Goal: Task Accomplishment & Management: Use online tool/utility

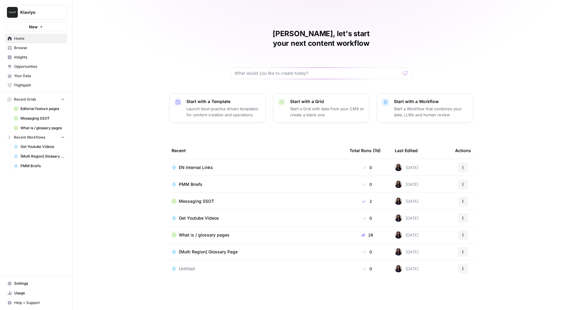
click at [33, 56] on span "Insights" at bounding box center [39, 57] width 50 height 5
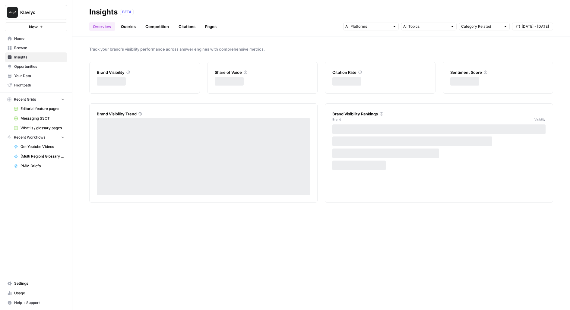
click at [34, 48] on span "Browse" at bounding box center [39, 47] width 50 height 5
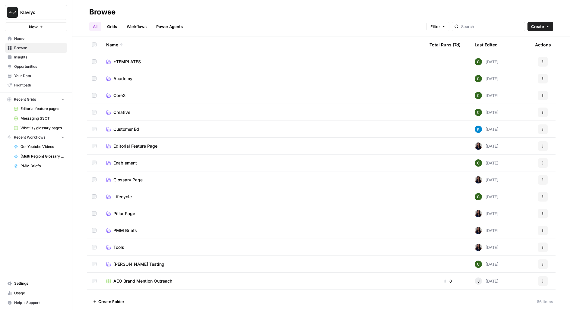
click at [125, 214] on span "Pillar Page" at bounding box center [124, 214] width 22 height 6
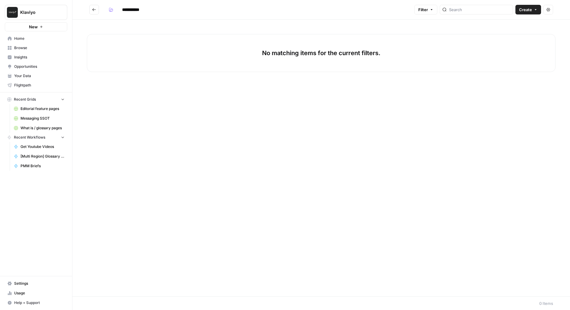
click at [528, 13] on button "Create" at bounding box center [528, 10] width 26 height 10
click at [518, 33] on span "Workflow" at bounding box center [517, 32] width 34 height 6
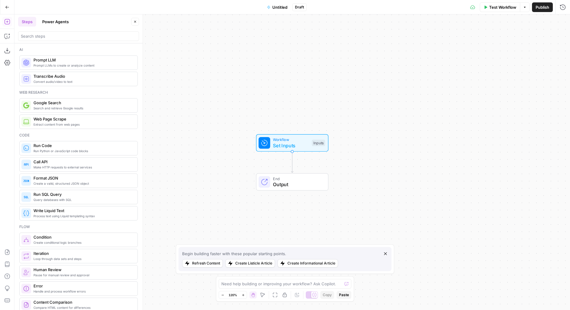
click at [284, 8] on span "Untitled" at bounding box center [279, 7] width 15 height 6
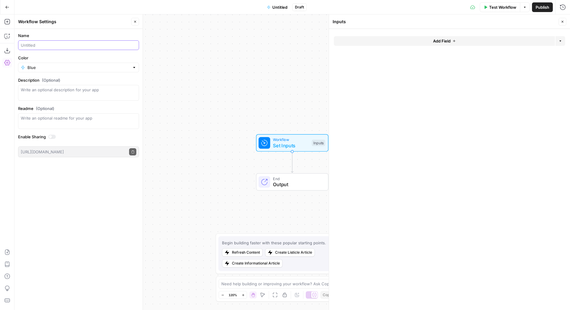
click at [37, 48] on div at bounding box center [78, 45] width 121 height 10
type input "Pillar Page"
click at [134, 24] on button "Close" at bounding box center [135, 22] width 8 height 8
click at [9, 11] on button "Go Back" at bounding box center [7, 7] width 11 height 11
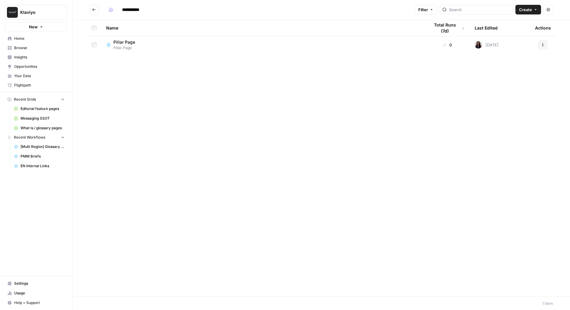
click at [525, 8] on span "Create" at bounding box center [525, 10] width 13 height 6
click at [394, 49] on div "Pillar Page Pillar Page" at bounding box center [262, 44] width 313 height 11
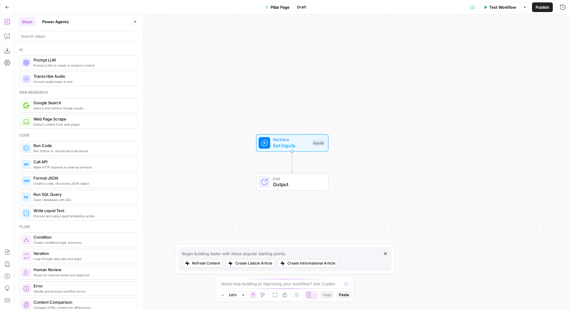
click at [287, 140] on span "Workflow" at bounding box center [291, 140] width 36 height 6
click at [301, 143] on span "Set Inputs" at bounding box center [291, 145] width 36 height 7
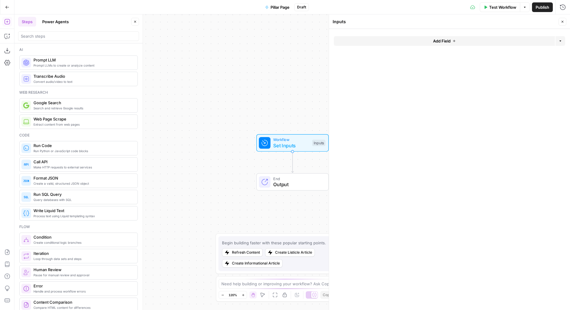
click at [427, 48] on div "Add Field Options" at bounding box center [449, 43] width 231 height 14
click at [425, 41] on button "Add Field" at bounding box center [444, 41] width 221 height 10
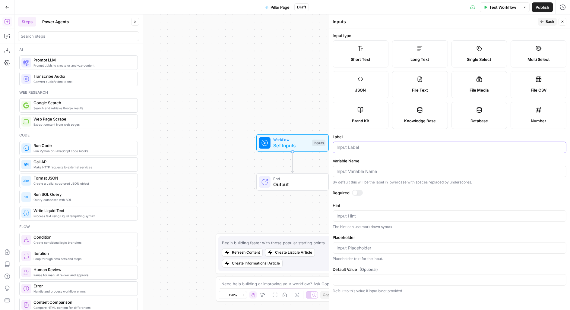
click at [344, 146] on input "Label" at bounding box center [449, 147] width 226 height 6
type input "Solution"
click at [354, 191] on div at bounding box center [354, 192] width 5 height 5
click at [540, 23] on icon "button" at bounding box center [542, 22] width 4 height 4
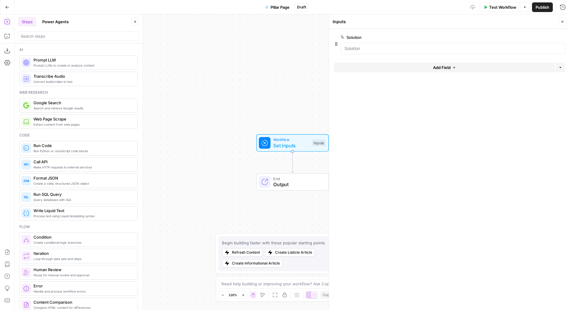
click at [451, 65] on button "Add Field" at bounding box center [444, 68] width 221 height 10
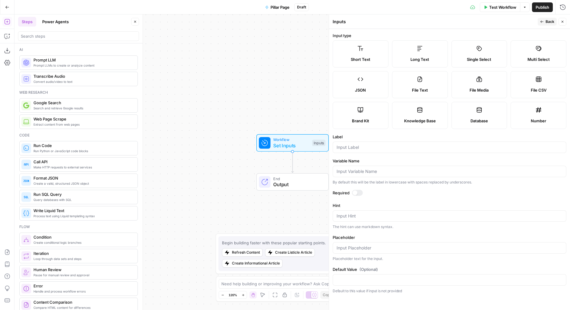
click at [342, 152] on div at bounding box center [449, 147] width 234 height 11
type input "Product"
click at [546, 27] on header "Inputs Back Close" at bounding box center [449, 21] width 241 height 14
click at [541, 20] on icon "button" at bounding box center [542, 22] width 4 height 4
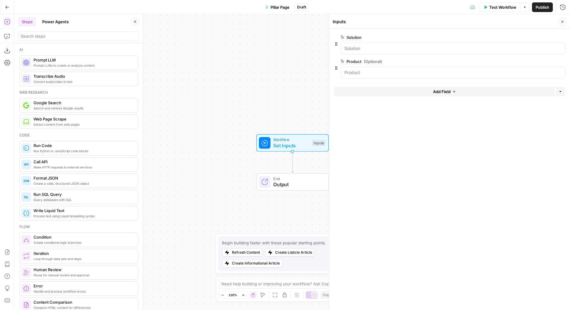
click at [449, 96] on div "Add Field Options" at bounding box center [449, 94] width 231 height 14
click at [449, 96] on button "Add Field" at bounding box center [444, 92] width 221 height 10
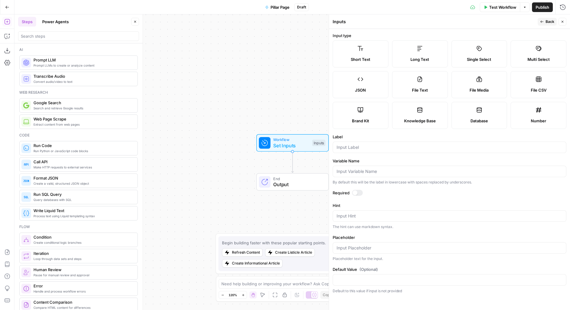
click at [363, 143] on div at bounding box center [449, 147] width 234 height 11
type input "Keyword"
click at [357, 190] on div at bounding box center [357, 193] width 11 height 6
click at [542, 20] on icon "button" at bounding box center [542, 22] width 4 height 4
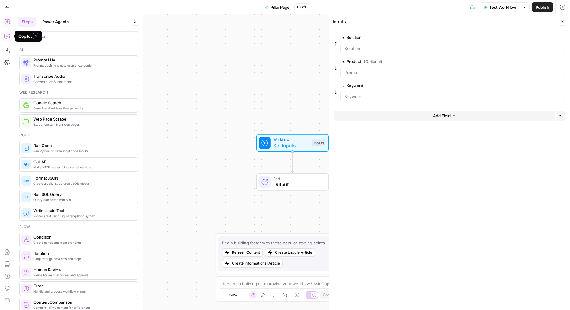
click at [8, 8] on icon "button" at bounding box center [7, 7] width 4 height 4
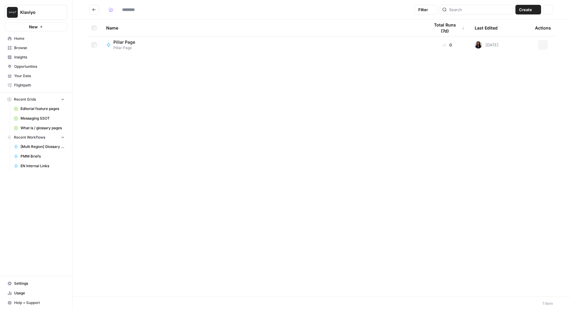
type input "**********"
click at [94, 9] on icon "Go back" at bounding box center [94, 10] width 4 height 4
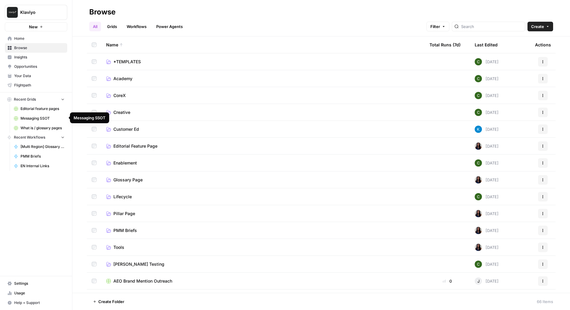
click at [31, 118] on span "Messaging SSOT" at bounding box center [42, 118] width 44 height 5
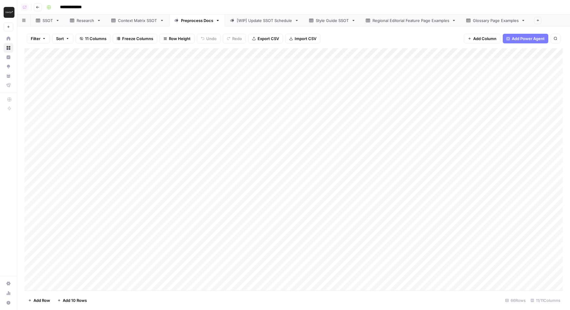
click at [130, 24] on link "Context Matrix SSOT" at bounding box center [137, 20] width 63 height 12
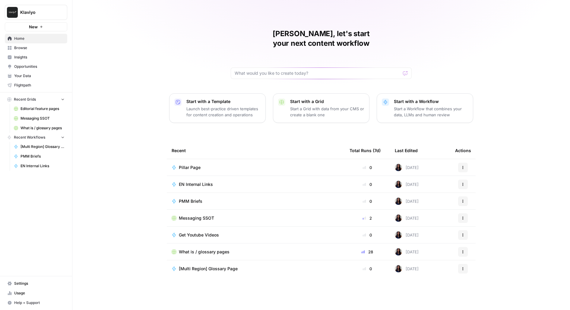
click at [49, 48] on span "Browse" at bounding box center [39, 47] width 50 height 5
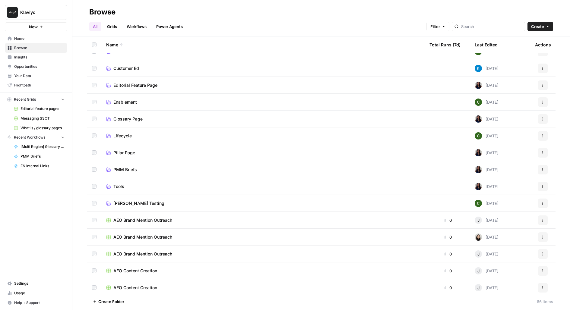
scroll to position [79, 0]
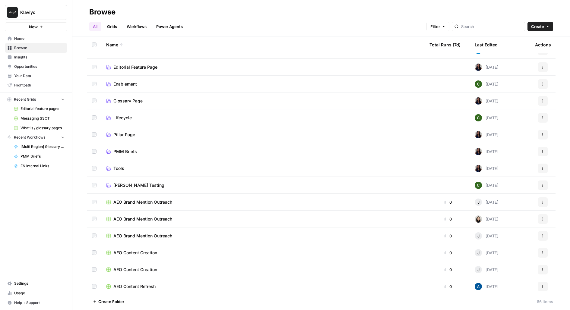
click at [130, 136] on span "Pillar Page" at bounding box center [124, 135] width 22 height 6
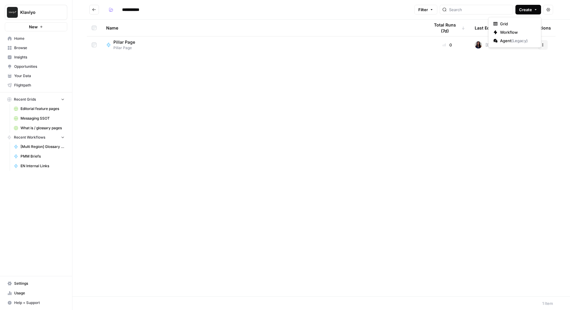
click at [529, 8] on span "Create" at bounding box center [525, 10] width 13 height 6
click at [404, 41] on div "Pillar Page Pillar Page" at bounding box center [262, 44] width 313 height 11
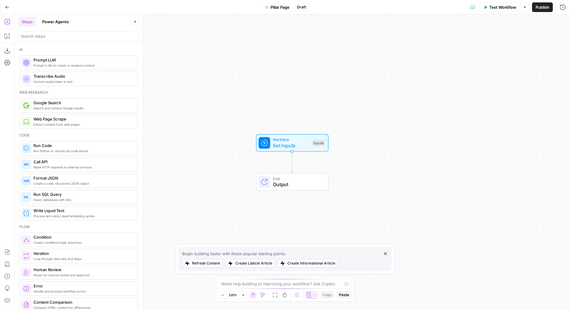
click at [527, 11] on button "Options" at bounding box center [525, 7] width 10 height 10
click at [549, 7] on button "Publish" at bounding box center [542, 7] width 21 height 10
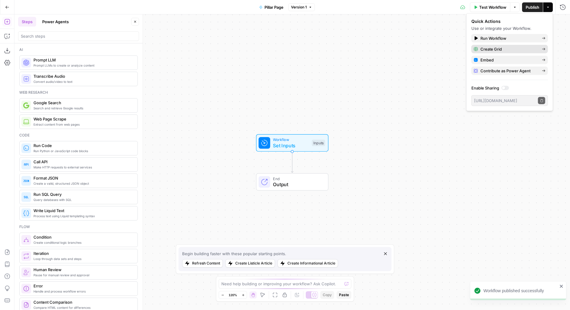
click at [540, 47] on div "Create Grid" at bounding box center [509, 49] width 72 height 6
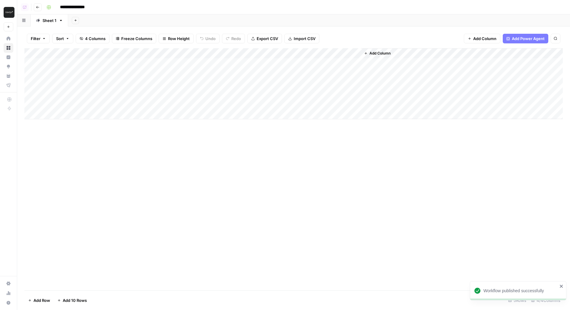
click at [113, 55] on div "Add Column" at bounding box center [293, 83] width 538 height 71
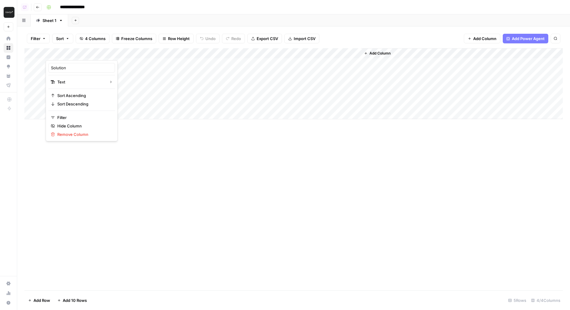
click at [378, 52] on span "Add Column" at bounding box center [379, 53] width 21 height 5
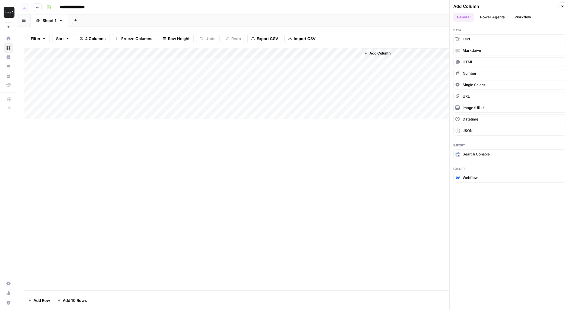
click at [478, 86] on span "Single Select" at bounding box center [473, 84] width 22 height 5
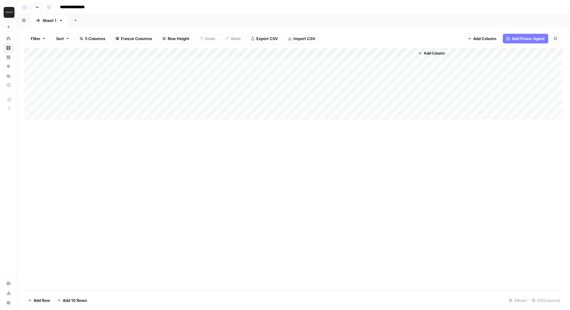
click at [378, 51] on div "Add Column" at bounding box center [293, 83] width 538 height 71
click at [378, 66] on input "New Column" at bounding box center [402, 68] width 73 height 6
type input "Solution"
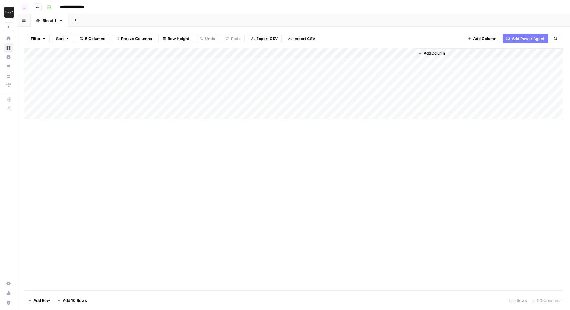
drag, startPoint x: 344, startPoint y: 52, endPoint x: 78, endPoint y: 51, distance: 265.8
click at [78, 51] on div "Add Column" at bounding box center [293, 83] width 538 height 71
click at [156, 53] on div "Add Column" at bounding box center [293, 83] width 538 height 71
click at [133, 134] on span "Remove Column" at bounding box center [138, 134] width 53 height 6
click at [271, 73] on button "Delete" at bounding box center [263, 73] width 20 height 11
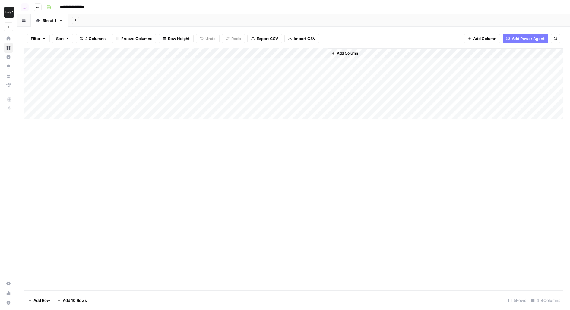
click at [75, 53] on div "Add Column" at bounding box center [293, 83] width 538 height 71
click at [77, 68] on input "Solution (1)" at bounding box center [87, 68] width 73 height 6
type input "Solution"
click at [341, 55] on span "Add Column" at bounding box center [347, 53] width 21 height 5
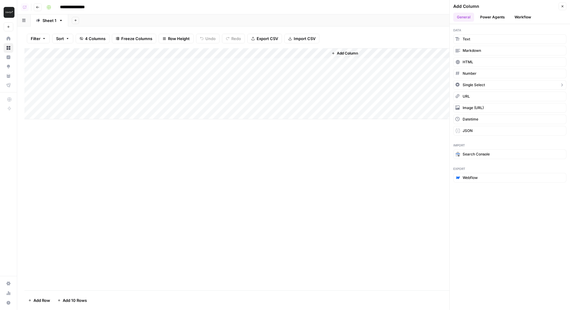
click at [480, 84] on span "Single Select" at bounding box center [473, 84] width 22 height 5
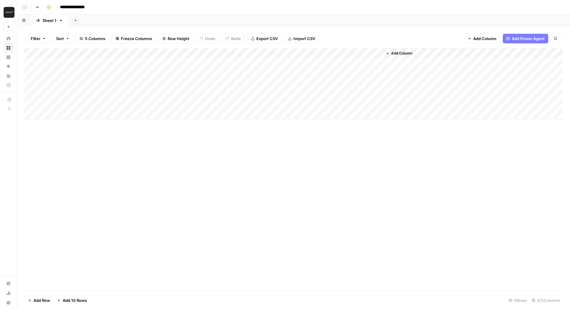
drag, startPoint x: 366, startPoint y: 54, endPoint x: 168, endPoint y: 49, distance: 197.4
click at [168, 49] on div "Add Column" at bounding box center [293, 83] width 538 height 71
click at [132, 51] on div "Add Column" at bounding box center [293, 83] width 538 height 71
click at [119, 66] on input "New Column" at bounding box center [141, 68] width 73 height 6
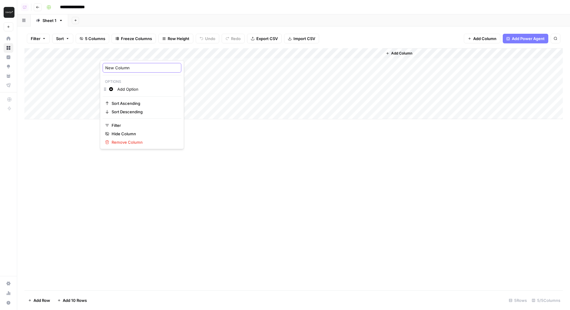
click at [119, 66] on input "New Column" at bounding box center [141, 68] width 73 height 6
type input "Product"
click at [134, 47] on div "Filter Sort 5 Columns Freeze Columns Row Height Undo Redo Export CSV Import CSV…" at bounding box center [293, 38] width 538 height 19
click at [173, 51] on div "Add Column" at bounding box center [293, 83] width 538 height 71
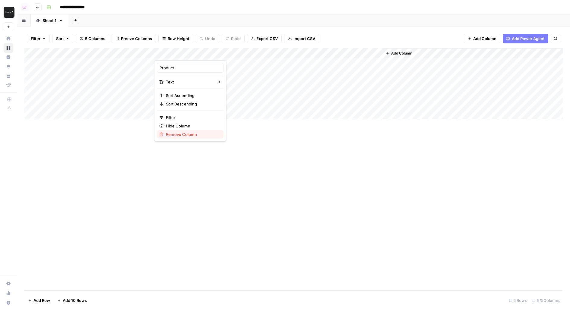
click at [174, 133] on span "Remove Column" at bounding box center [192, 134] width 53 height 6
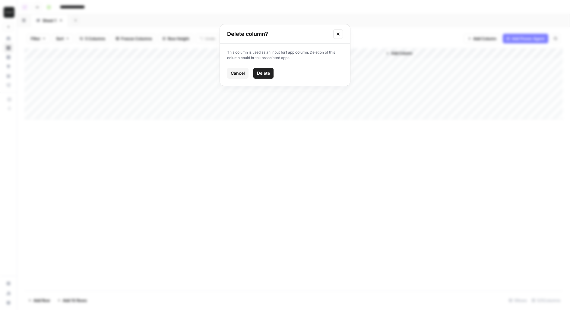
click at [267, 77] on button "Delete" at bounding box center [263, 73] width 20 height 11
click at [139, 55] on div "Add Column" at bounding box center [293, 83] width 538 height 71
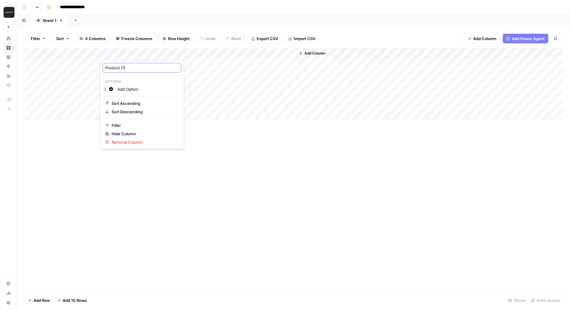
click at [134, 68] on input "Product (1)" at bounding box center [141, 68] width 73 height 6
type input "Product"
click at [276, 50] on div "Add Column" at bounding box center [293, 83] width 538 height 71
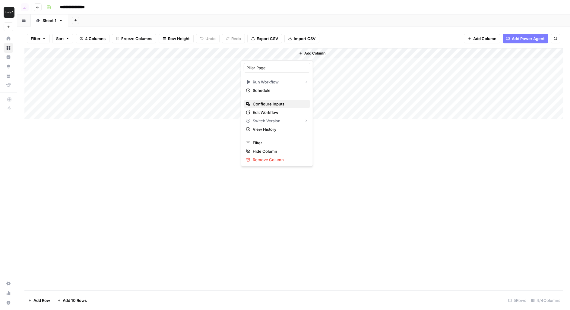
click at [260, 102] on span "Configure Inputs" at bounding box center [279, 104] width 53 height 6
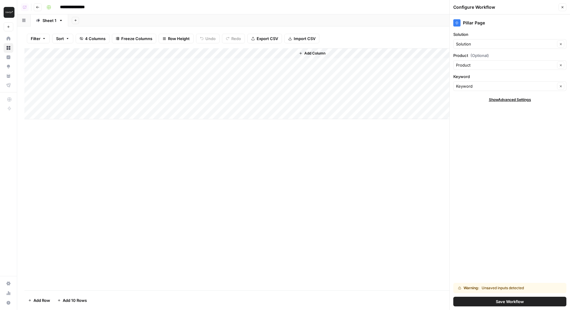
click at [483, 298] on button "Save Workflow" at bounding box center [509, 302] width 113 height 10
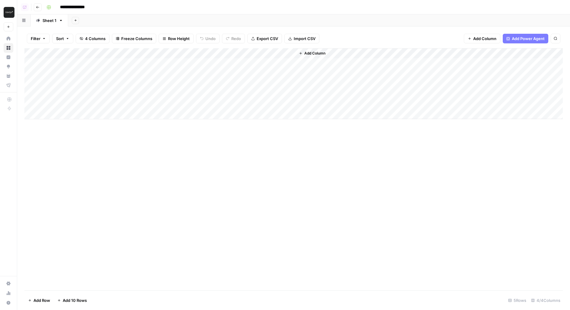
click at [272, 52] on div "Add Column" at bounding box center [293, 83] width 538 height 71
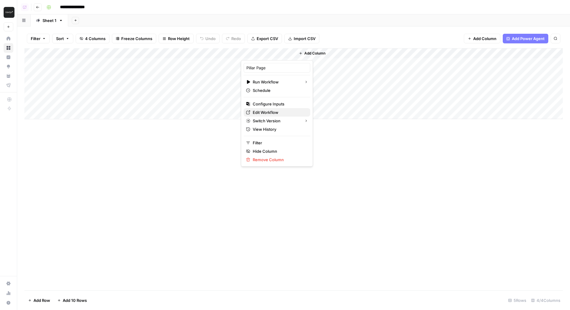
click at [259, 109] on span "Edit Workflow" at bounding box center [279, 112] width 53 height 6
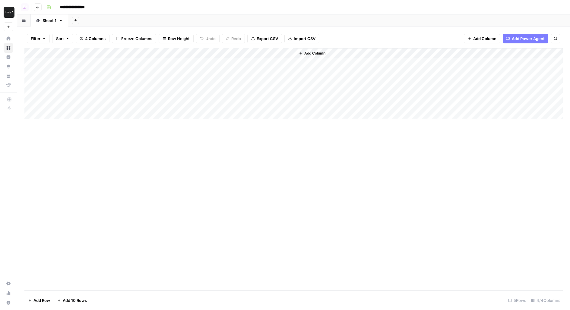
click at [276, 50] on div "Add Column" at bounding box center [293, 83] width 538 height 71
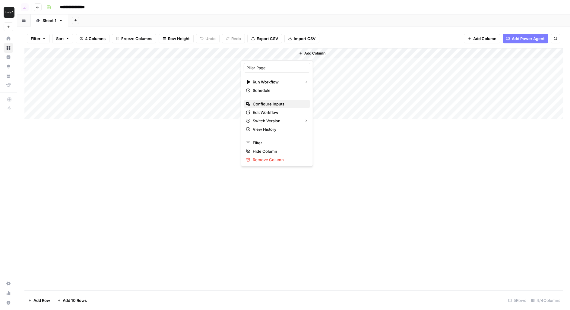
click at [270, 105] on span "Configure Inputs" at bounding box center [279, 104] width 53 height 6
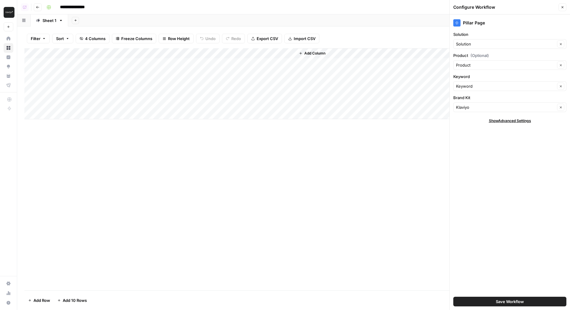
click at [471, 303] on button "Save Workflow" at bounding box center [509, 302] width 113 height 10
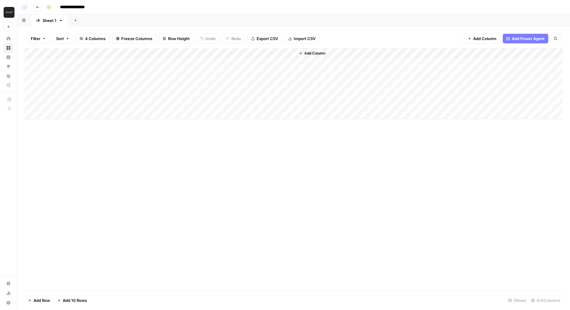
click at [276, 54] on div "Add Column" at bounding box center [293, 83] width 538 height 71
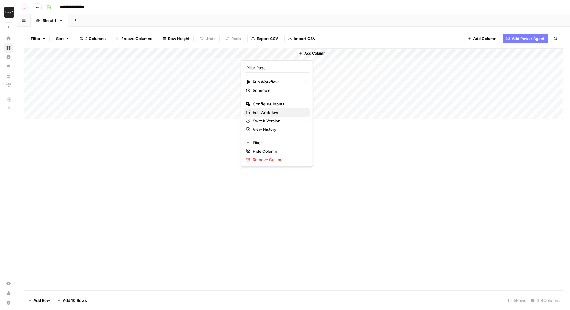
click at [260, 111] on span "Edit Workflow" at bounding box center [279, 112] width 53 height 6
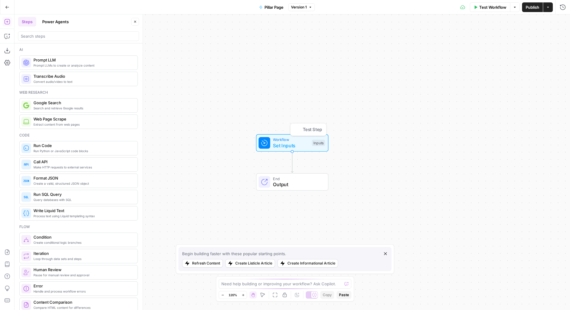
click at [276, 141] on span "Workflow" at bounding box center [291, 140] width 36 height 6
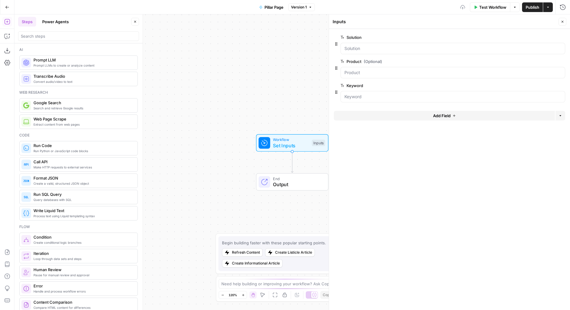
click at [399, 110] on form "Solution edit field Delete group Product (Optional) edit field Delete group Key…" at bounding box center [449, 169] width 241 height 281
click at [401, 112] on button "Add Field" at bounding box center [444, 116] width 221 height 10
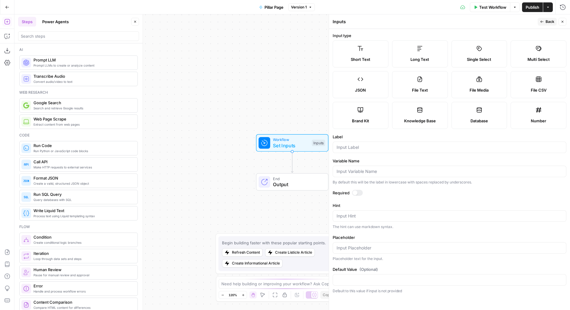
click at [349, 116] on label "Brand Kit" at bounding box center [360, 115] width 56 height 27
click at [346, 149] on input "Label" at bounding box center [449, 147] width 226 height 6
type input "Brand Kit"
click at [356, 190] on div at bounding box center [357, 193] width 11 height 6
click at [543, 22] on icon "button" at bounding box center [542, 22] width 4 height 4
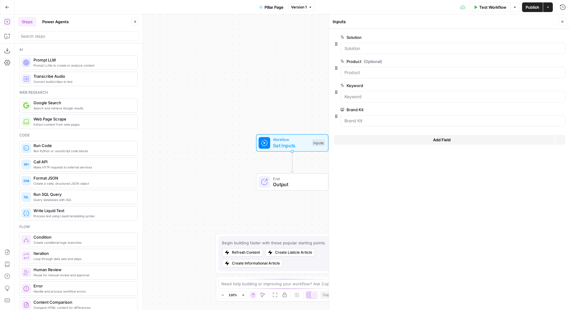
click at [532, 6] on span "Publish" at bounding box center [532, 7] width 14 height 6
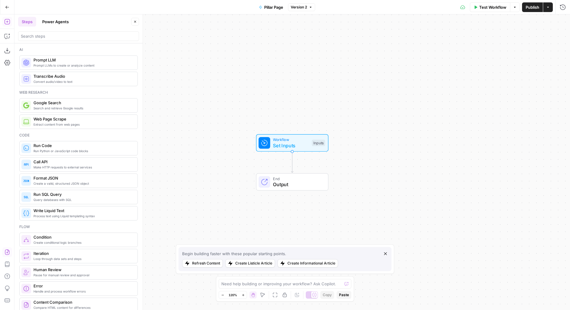
click at [7, 252] on icon "button" at bounding box center [7, 252] width 5 height 5
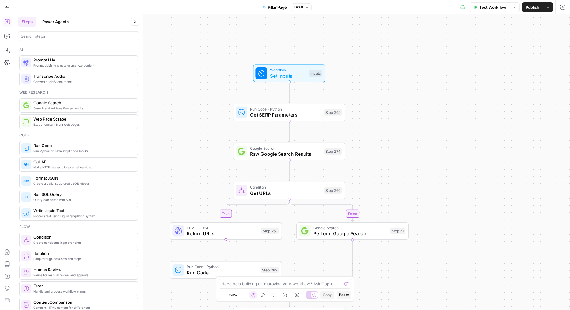
drag, startPoint x: 407, startPoint y: 125, endPoint x: 397, endPoint y: 44, distance: 82.1
click at [397, 44] on div "true false false true false true false true false true Workflow Set Inputs Inpu…" at bounding box center [291, 162] width 555 height 296
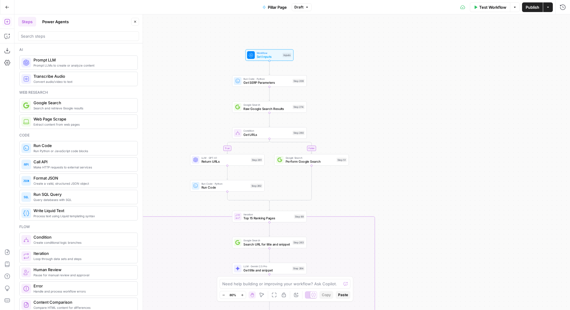
drag, startPoint x: 413, startPoint y: 97, endPoint x: 363, endPoint y: 96, distance: 50.6
click at [363, 96] on div "true false false true false true false true false true Workflow Set Inputs Inpu…" at bounding box center [291, 162] width 555 height 296
click at [275, 55] on span "Set Inputs" at bounding box center [268, 56] width 24 height 5
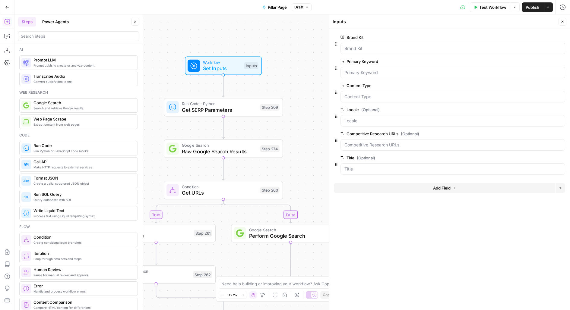
click at [563, 22] on icon "button" at bounding box center [562, 22] width 4 height 4
click at [537, 6] on span "Publish" at bounding box center [532, 7] width 14 height 6
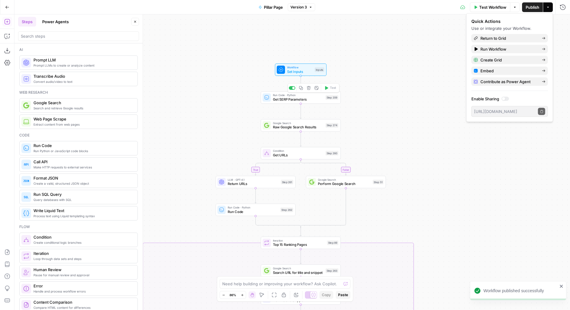
click at [324, 101] on div "Run Code · Python Get SERP Parameters Step 209 Copy step Delete step Add Note T…" at bounding box center [301, 97] width 76 height 9
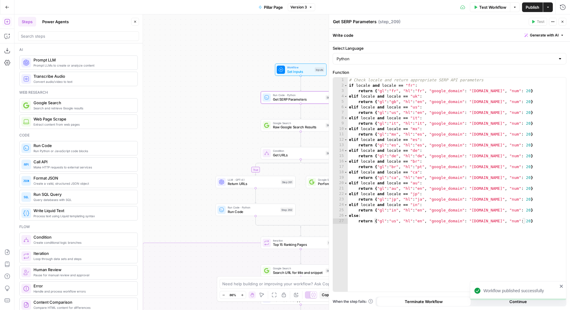
click at [488, 8] on span "Test Workflow" at bounding box center [492, 7] width 27 height 6
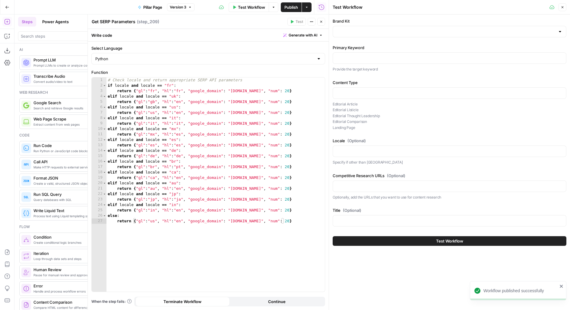
click at [323, 24] on button "Close" at bounding box center [321, 22] width 8 height 8
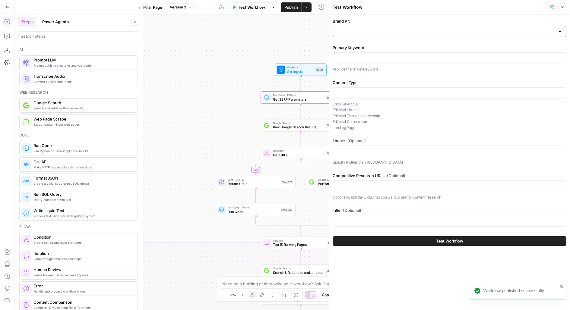
click at [346, 33] on input "Brand Kit" at bounding box center [445, 32] width 219 height 6
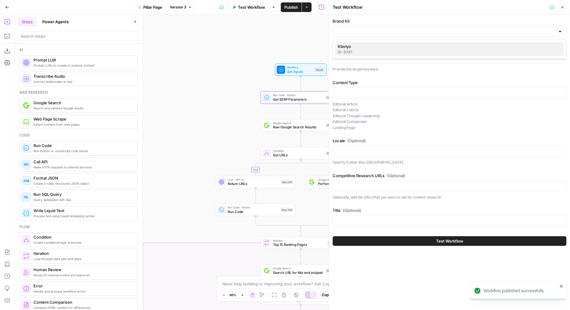
click at [351, 46] on span "Klaviyo" at bounding box center [448, 46] width 221 height 6
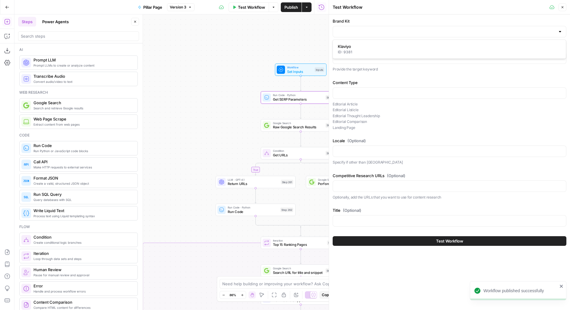
type input "Klaviyo"
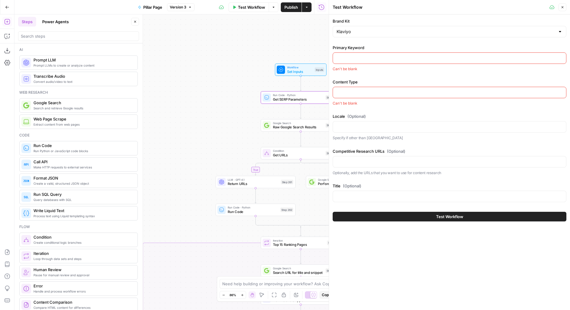
click at [351, 56] on input "Primary Keyword" at bounding box center [449, 58] width 226 height 6
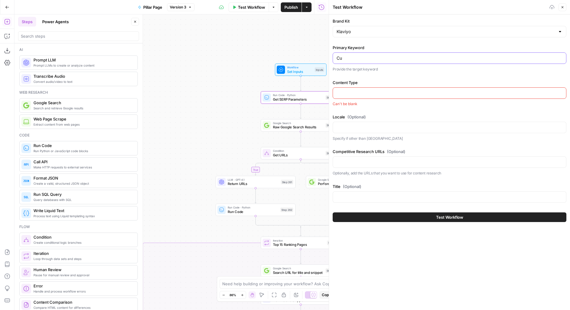
type input "C"
type input "Service"
click at [379, 96] on div at bounding box center [449, 92] width 234 height 11
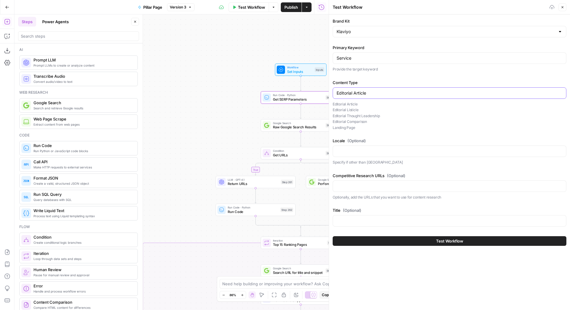
type input "Editorial Article"
click at [394, 142] on label "Locale (Optional)" at bounding box center [449, 141] width 234 height 6
click at [394, 148] on input "Locale (Optional)" at bounding box center [449, 151] width 226 height 6
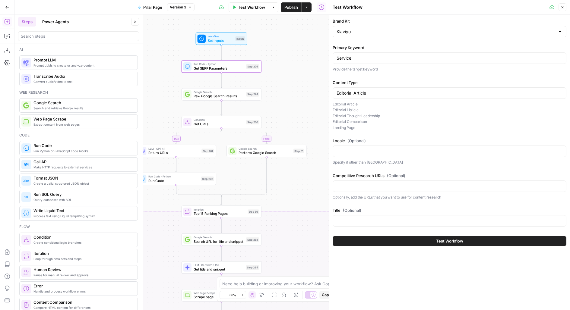
drag, startPoint x: 244, startPoint y: 99, endPoint x: 165, endPoint y: 67, distance: 85.3
click at [165, 67] on div "true false false true false true false true false true Workflow Set Inputs Inpu…" at bounding box center [171, 162] width 314 height 296
click at [229, 41] on span "Set Inputs" at bounding box center [221, 40] width 26 height 5
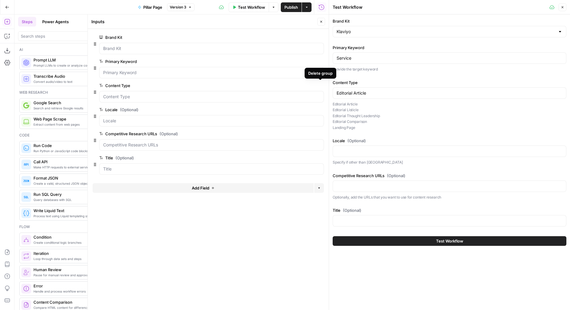
click at [320, 84] on icon "button" at bounding box center [320, 85] width 3 height 3
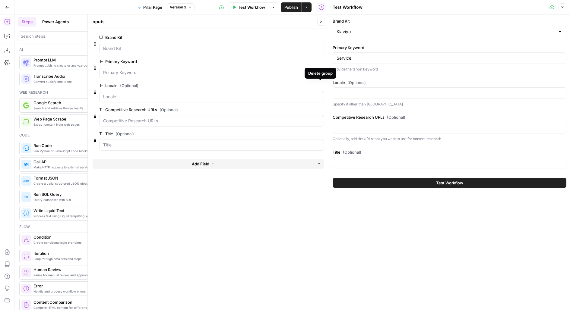
click at [320, 84] on icon "button" at bounding box center [320, 85] width 3 height 3
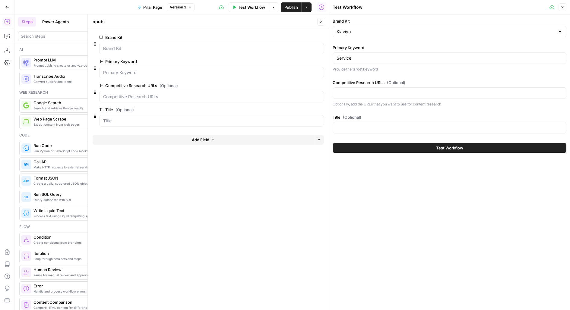
click at [320, 84] on icon "button" at bounding box center [320, 85] width 3 height 3
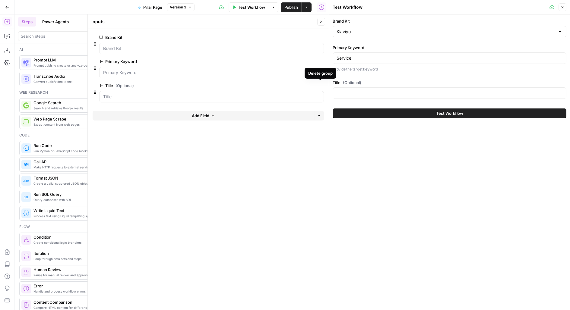
click at [321, 84] on icon "button" at bounding box center [320, 85] width 3 height 3
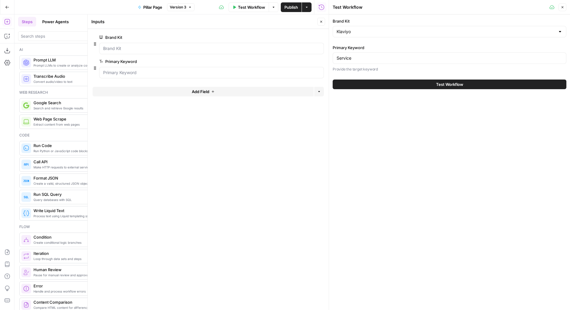
click at [288, 96] on div "Add Field Options" at bounding box center [208, 94] width 231 height 14
click at [204, 91] on span "Add Field" at bounding box center [200, 92] width 17 height 6
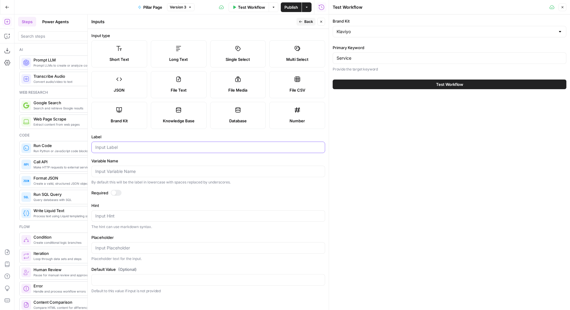
click at [108, 146] on input "Label" at bounding box center [208, 147] width 226 height 6
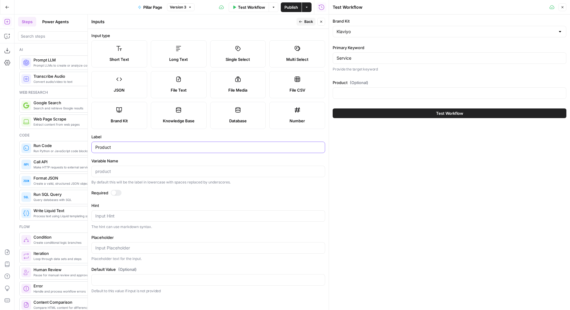
type input "Product"
click at [303, 23] on button "Back" at bounding box center [305, 22] width 19 height 8
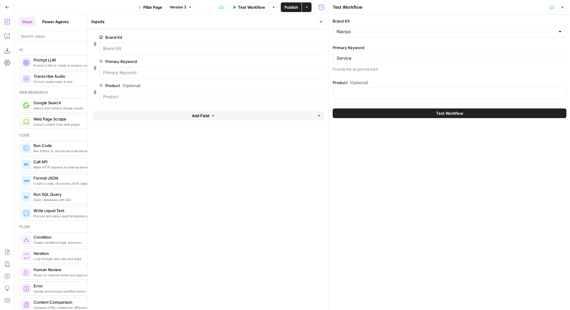
click at [143, 112] on button "Add Field" at bounding box center [203, 116] width 221 height 10
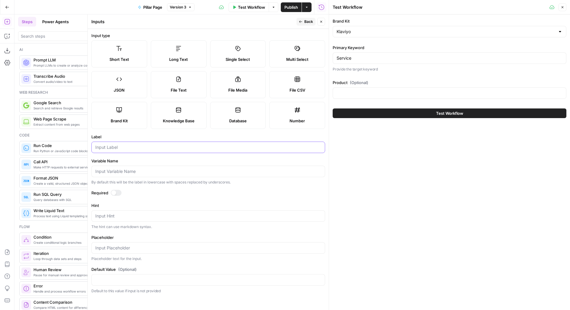
click at [135, 147] on input "Label" at bounding box center [208, 147] width 226 height 6
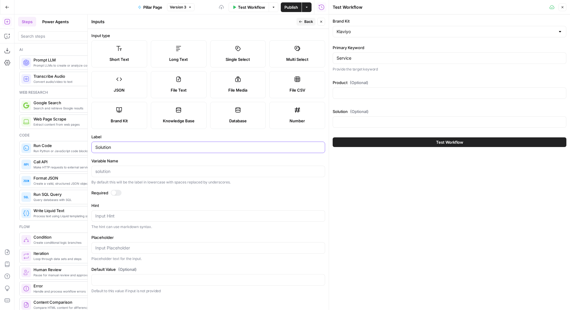
type input "Solution"
click at [119, 192] on div at bounding box center [116, 193] width 11 height 6
click at [309, 24] on span "Back" at bounding box center [308, 21] width 9 height 5
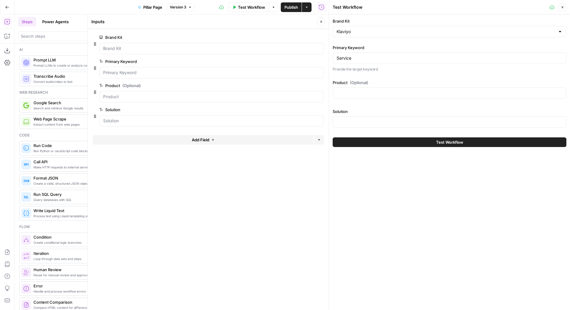
click at [321, 23] on icon "button" at bounding box center [321, 22] width 4 height 4
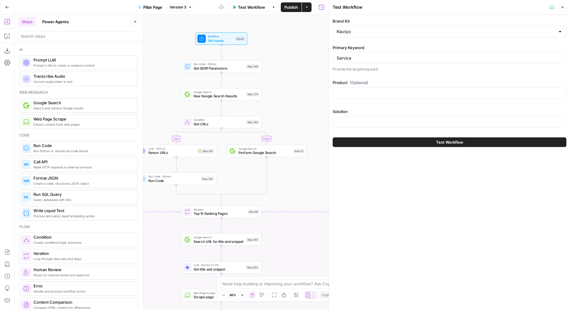
click at [293, 8] on span "Publish" at bounding box center [291, 7] width 14 height 6
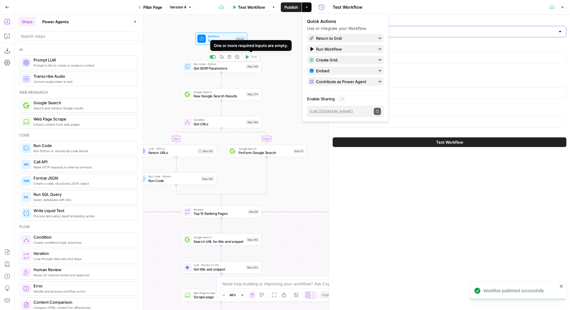
click at [454, 33] on input "Brand Kit" at bounding box center [445, 32] width 219 height 6
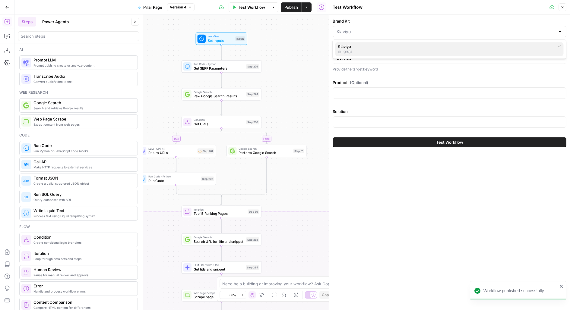
click at [440, 48] on span "Klaviyo" at bounding box center [445, 46] width 215 height 6
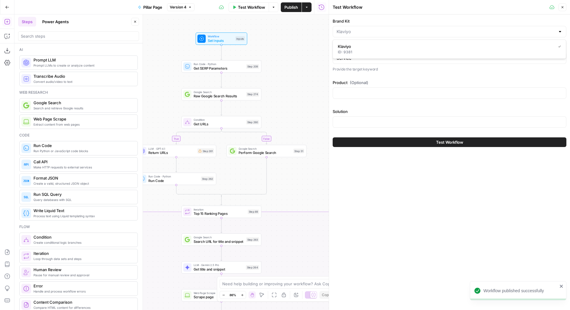
type input "Klaviyo"
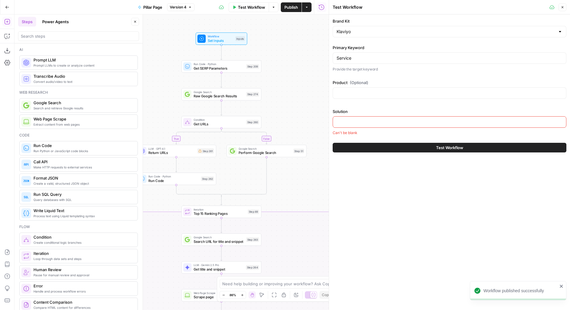
click at [350, 87] on div at bounding box center [449, 92] width 234 height 11
click at [341, 120] on input "Solution" at bounding box center [449, 122] width 226 height 6
click at [358, 57] on input "Service" at bounding box center [449, 58] width 226 height 6
click at [344, 59] on input "Service" at bounding box center [449, 58] width 226 height 6
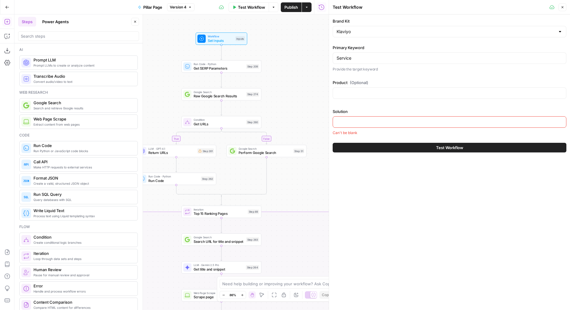
click at [345, 119] on input "Solution" at bounding box center [449, 122] width 226 height 6
click at [346, 55] on input "Service" at bounding box center [449, 58] width 226 height 6
type input "cx strategy"
click at [347, 119] on input "Solution" at bounding box center [449, 122] width 226 height 6
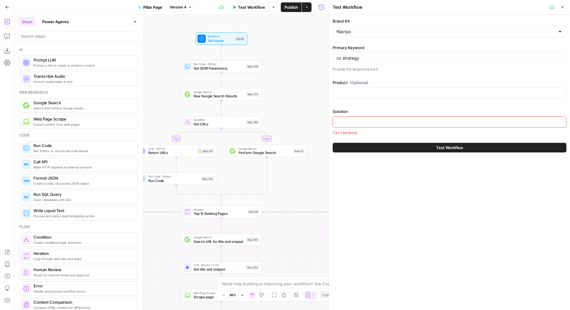
paste input "Customer hub"
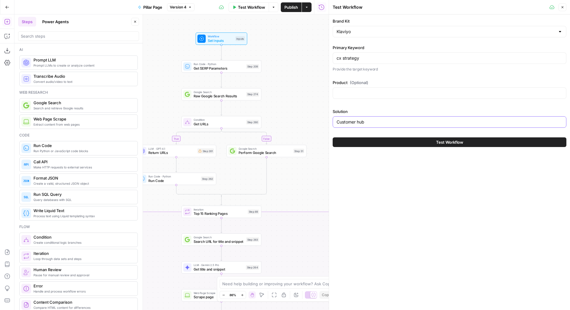
type input "Customer hub"
click at [249, 57] on button "Test" at bounding box center [251, 57] width 16 height 7
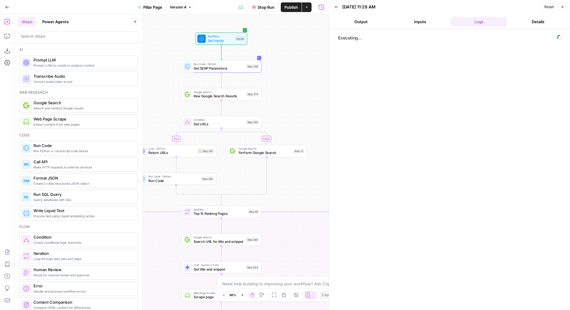
click at [135, 24] on button "Close" at bounding box center [135, 22] width 8 height 8
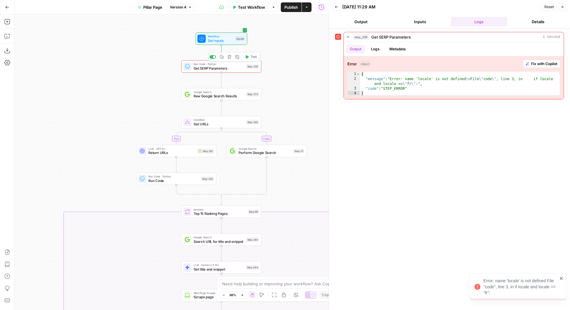
click at [243, 70] on span "Get SERP Parameters" at bounding box center [218, 68] width 51 height 5
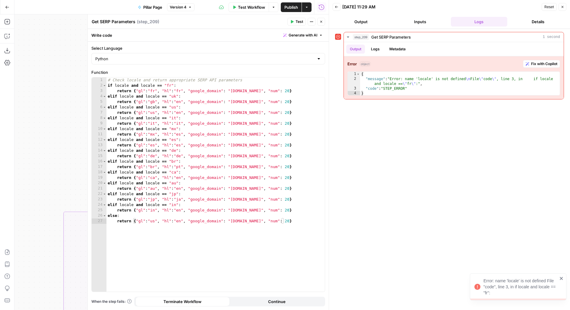
click at [321, 20] on icon "button" at bounding box center [321, 22] width 4 height 4
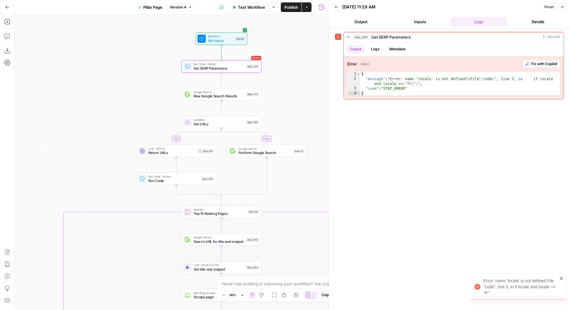
click at [237, 40] on div "Inputs" at bounding box center [240, 38] width 10 height 5
click at [227, 40] on span "Set Inputs" at bounding box center [221, 40] width 26 height 5
click at [227, 40] on span "Set Inputs" at bounding box center [220, 40] width 26 height 5
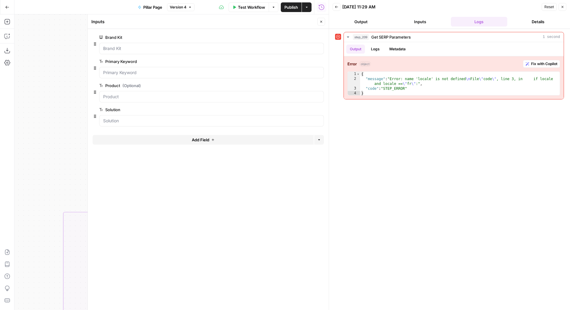
click at [165, 141] on button "Add Field" at bounding box center [203, 140] width 221 height 10
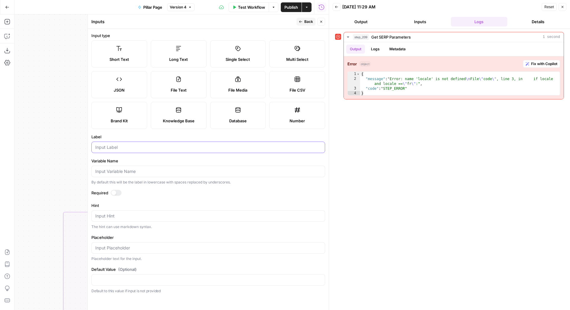
click at [138, 150] on input "Label" at bounding box center [208, 147] width 226 height 6
type input "Locale"
click at [310, 25] on button "Back" at bounding box center [305, 22] width 19 height 8
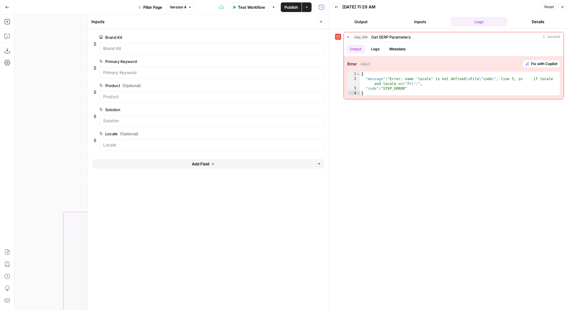
click at [317, 21] on div "Inputs Close" at bounding box center [208, 22] width 234 height 8
click at [321, 21] on icon "button" at bounding box center [321, 22] width 2 height 2
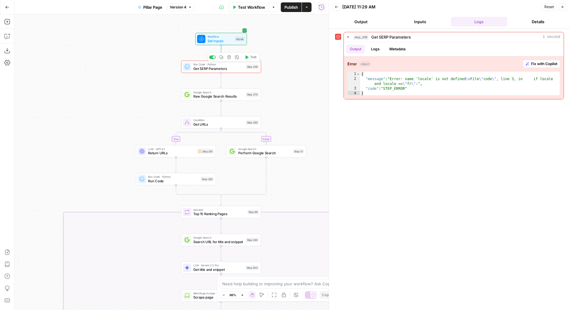
click at [251, 55] on button "Test" at bounding box center [250, 57] width 16 height 7
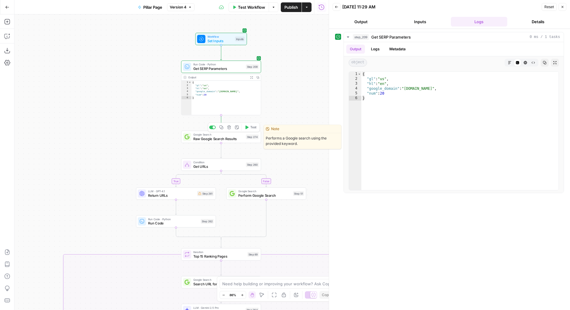
click at [255, 130] on button "Test" at bounding box center [250, 127] width 16 height 7
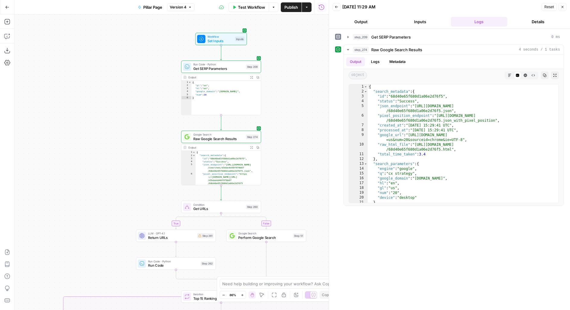
drag, startPoint x: 305, startPoint y: 153, endPoint x: 304, endPoint y: 103, distance: 50.3
click at [304, 103] on div "true false false true false true false true false true Workflow Set Inputs Inpu…" at bounding box center [171, 162] width 314 height 296
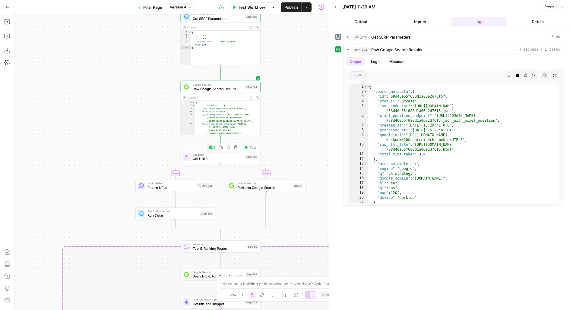
click at [219, 159] on span "Get URLs" at bounding box center [218, 158] width 51 height 5
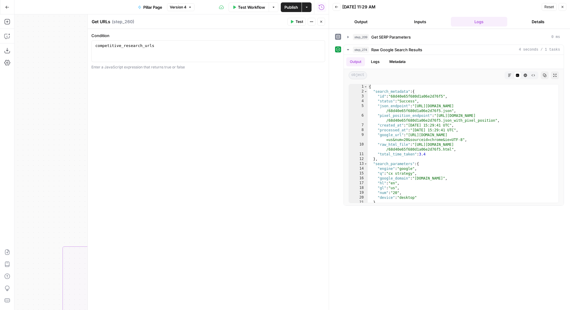
type textarea "**********"
click at [225, 45] on div "competitive_research_urls" at bounding box center [208, 56] width 228 height 27
click at [321, 22] on icon "button" at bounding box center [321, 22] width 2 height 2
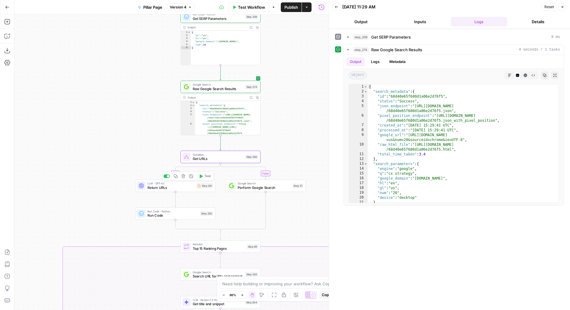
click at [199, 188] on div "Step 261" at bounding box center [205, 185] width 17 height 5
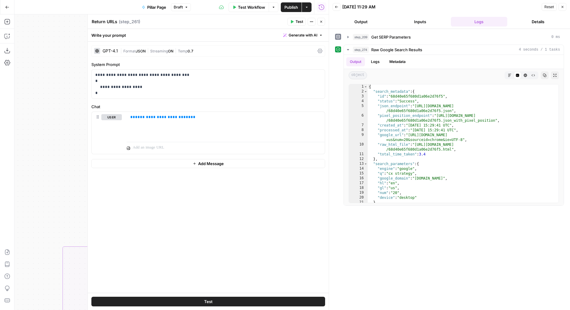
click at [318, 23] on button "Close" at bounding box center [321, 22] width 8 height 8
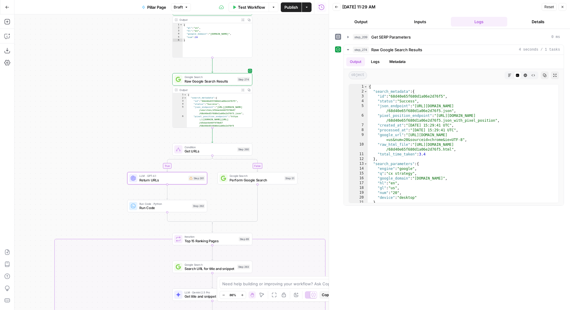
drag, startPoint x: 293, startPoint y: 107, endPoint x: 265, endPoint y: 76, distance: 41.8
click at [268, 77] on div "true false false true false true false true false true Workflow Set Inputs Inpu…" at bounding box center [171, 162] width 314 height 296
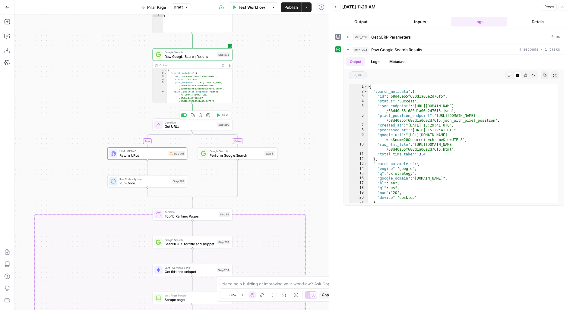
click at [211, 125] on span "Get URLs" at bounding box center [190, 126] width 51 height 5
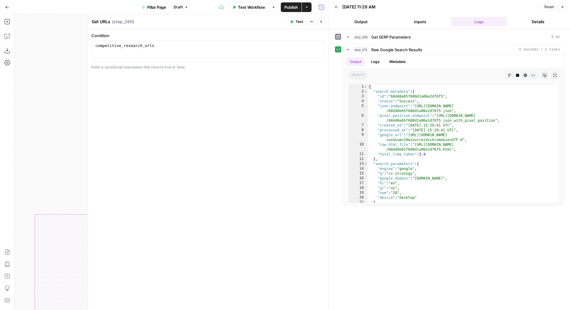
click at [321, 24] on button "Close" at bounding box center [321, 22] width 8 height 8
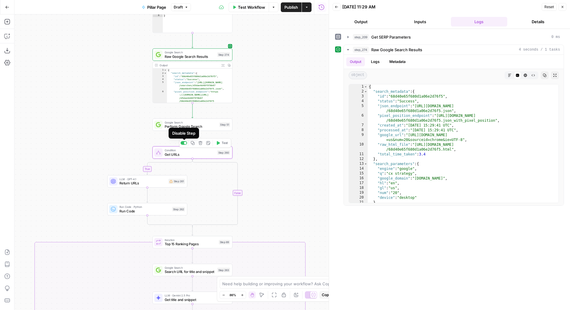
click at [183, 143] on div at bounding box center [184, 143] width 7 height 4
click at [183, 142] on div at bounding box center [182, 143] width 3 height 3
click at [184, 143] on div at bounding box center [185, 143] width 3 height 3
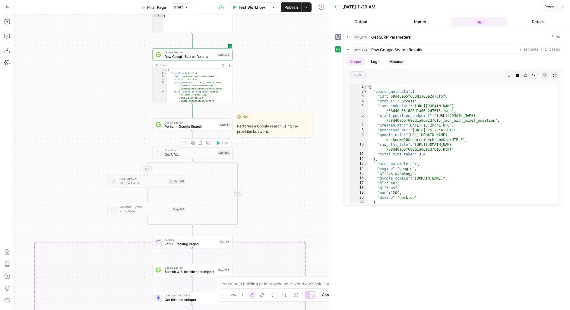
click at [184, 122] on span "Google Search" at bounding box center [191, 122] width 52 height 4
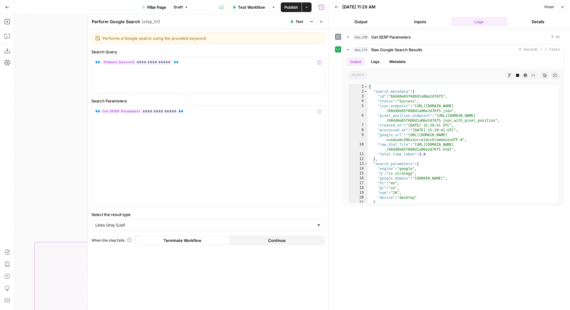
click at [293, 21] on icon "button" at bounding box center [292, 21] width 3 height 3
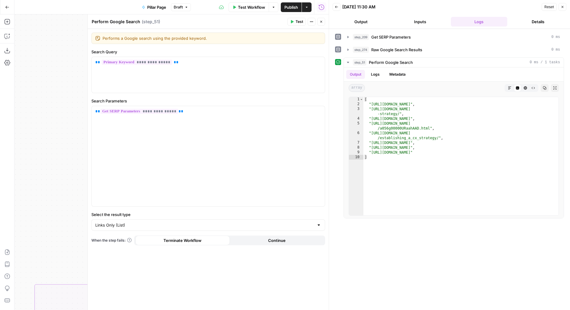
click at [320, 23] on icon "button" at bounding box center [321, 22] width 4 height 4
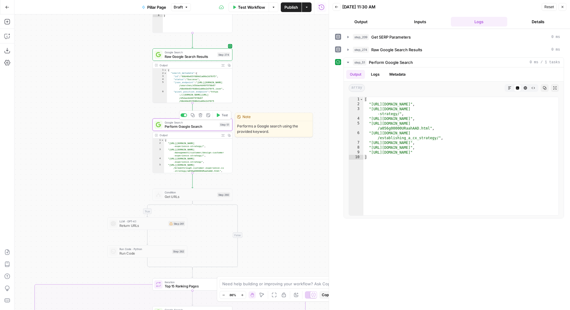
click at [225, 113] on span "Test" at bounding box center [225, 115] width 6 height 5
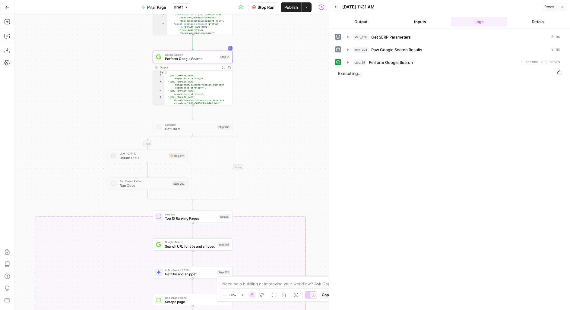
drag, startPoint x: 260, startPoint y: 184, endPoint x: 260, endPoint y: 115, distance: 69.3
click at [260, 115] on div "true false true false true false true false false true Workflow Set Inputs Inpu…" at bounding box center [171, 162] width 314 height 296
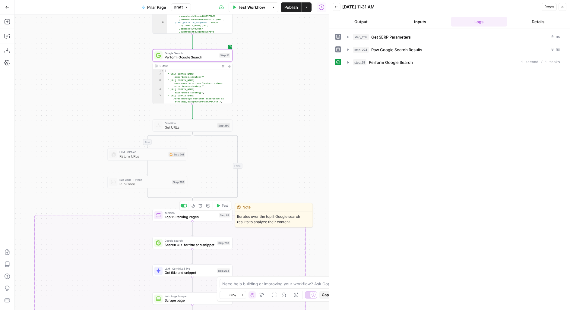
click at [213, 219] on span "Top 15 Ranking Pages" at bounding box center [191, 217] width 52 height 5
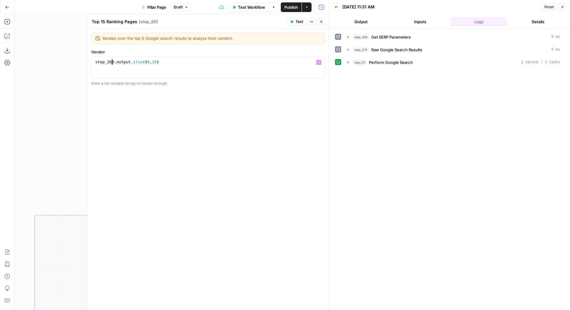
click at [112, 63] on div "step_260 . output . slice ( 0 , 15 )" at bounding box center [208, 72] width 228 height 27
type textarea "**********"
click at [303, 20] on span "Test" at bounding box center [299, 21] width 8 height 5
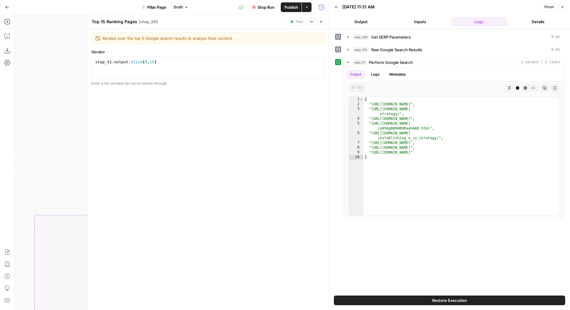
click at [323, 22] on button "Close" at bounding box center [321, 22] width 8 height 8
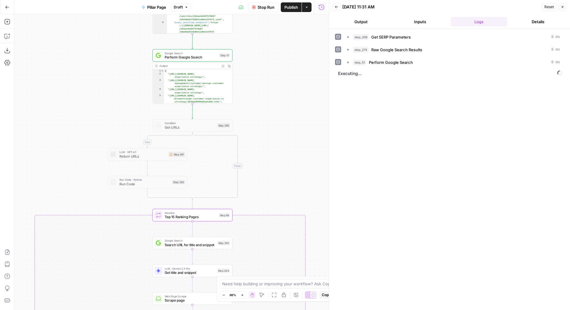
drag, startPoint x: 295, startPoint y: 157, endPoint x: 289, endPoint y: 80, distance: 76.8
click at [289, 80] on div "true false true false true false true false false true Workflow Set Inputs Inpu…" at bounding box center [171, 162] width 314 height 296
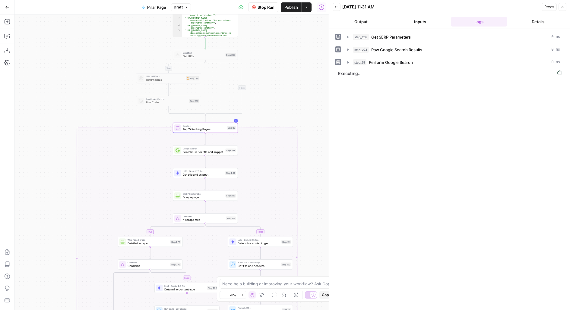
drag, startPoint x: 309, startPoint y: 121, endPoint x: 298, endPoint y: 74, distance: 48.2
click at [298, 74] on div "true false true false true false true false false true Workflow Set Inputs Inpu…" at bounding box center [171, 162] width 314 height 296
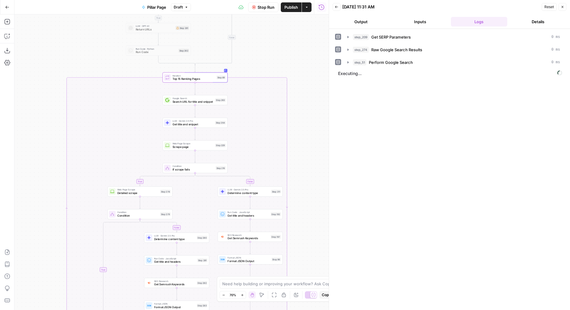
drag, startPoint x: 304, startPoint y: 134, endPoint x: 304, endPoint y: 71, distance: 62.4
click at [304, 75] on div "true false true false true false true false false true Workflow Set Inputs Inpu…" at bounding box center [171, 162] width 314 height 296
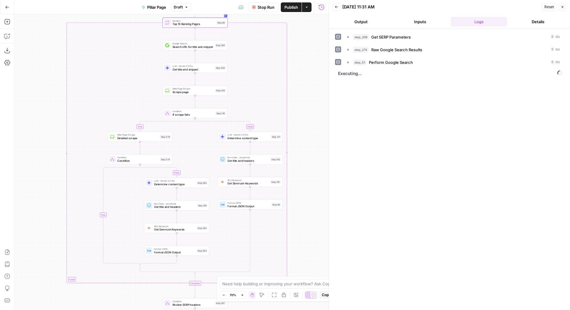
click at [429, 23] on button "Inputs" at bounding box center [419, 22] width 57 height 10
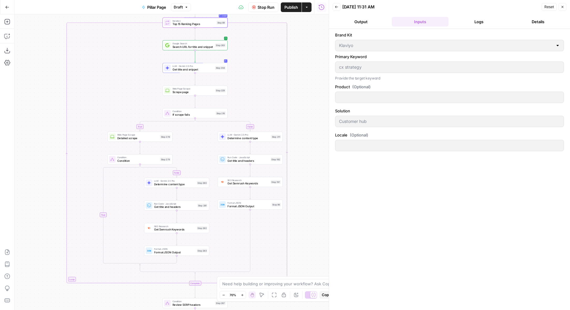
click at [476, 22] on button "Logs" at bounding box center [479, 22] width 57 height 10
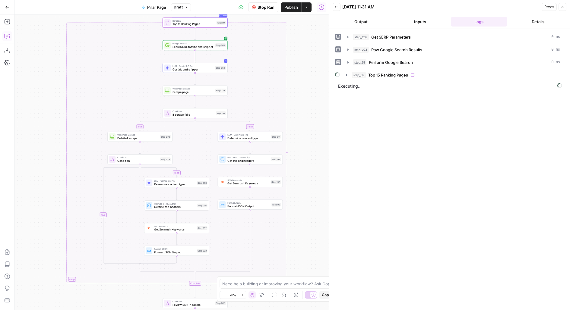
click at [9, 39] on button "Copilot" at bounding box center [7, 36] width 10 height 10
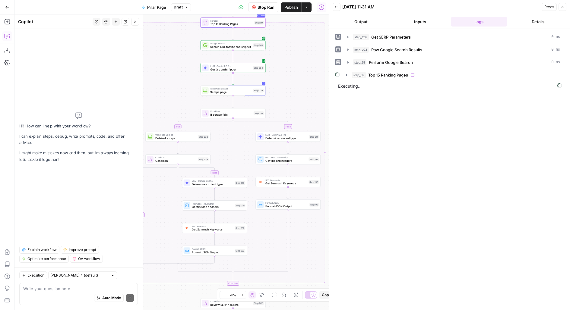
click at [94, 283] on div "Write your question here Auto Mode Send" at bounding box center [78, 294] width 118 height 22
type textarea "where do we reference content_type in the workflow"
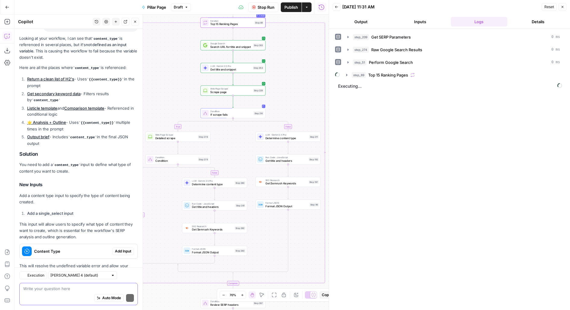
scroll to position [81, 0]
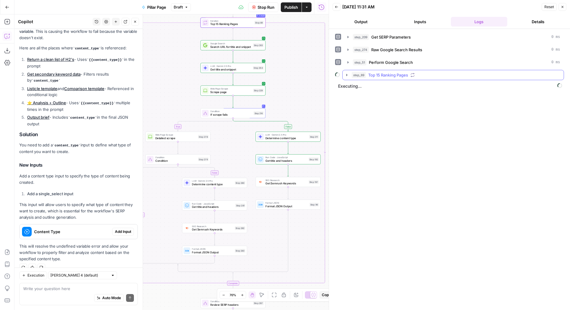
click at [408, 78] on button "step_89 Top 15 Ranking Pages" at bounding box center [452, 75] width 221 height 10
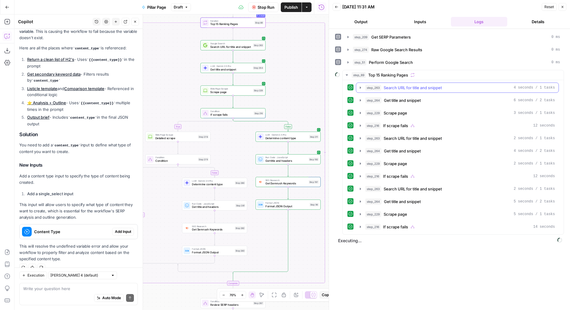
click at [403, 86] on span "Search URL for title and snippet" at bounding box center [412, 88] width 58 height 6
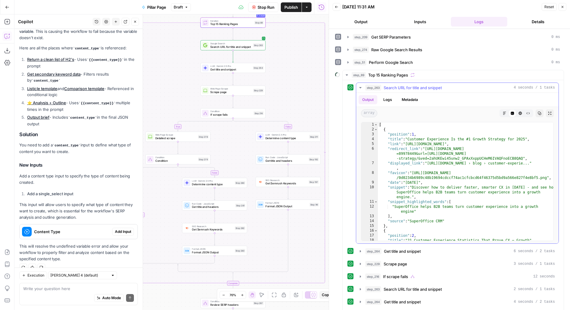
click at [403, 86] on span "Search URL for title and snippet" at bounding box center [412, 88] width 58 height 6
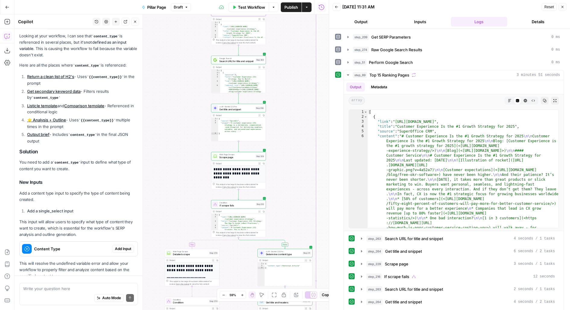
scroll to position [81, 0]
